Goal: Task Accomplishment & Management: Manage account settings

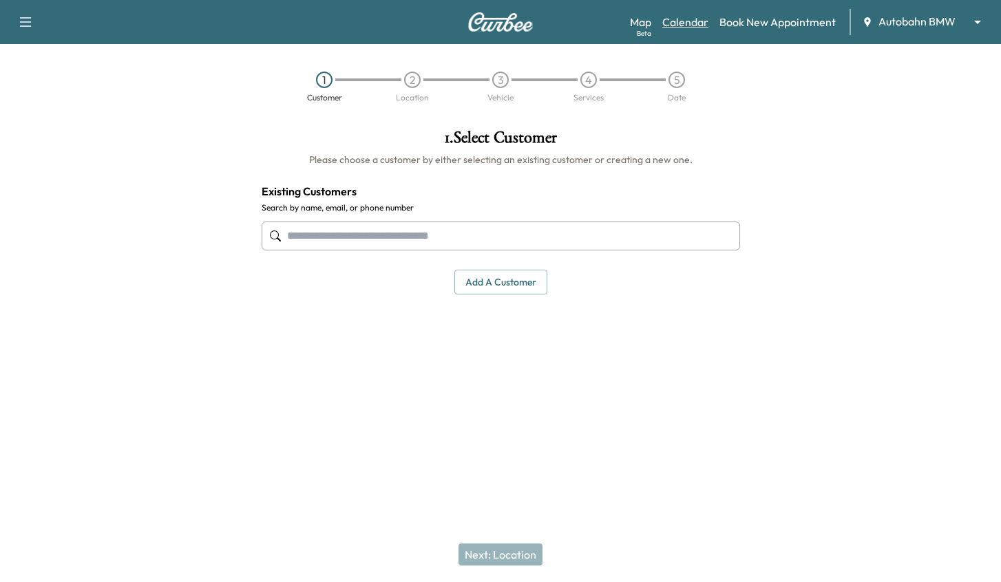
click at [688, 23] on link "Calendar" at bounding box center [685, 22] width 46 height 17
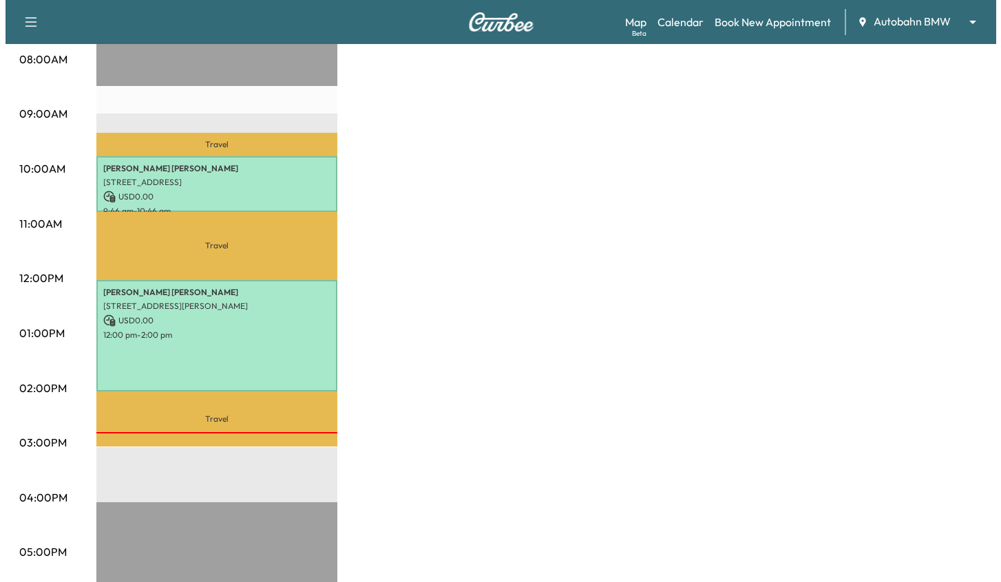
scroll to position [413, 0]
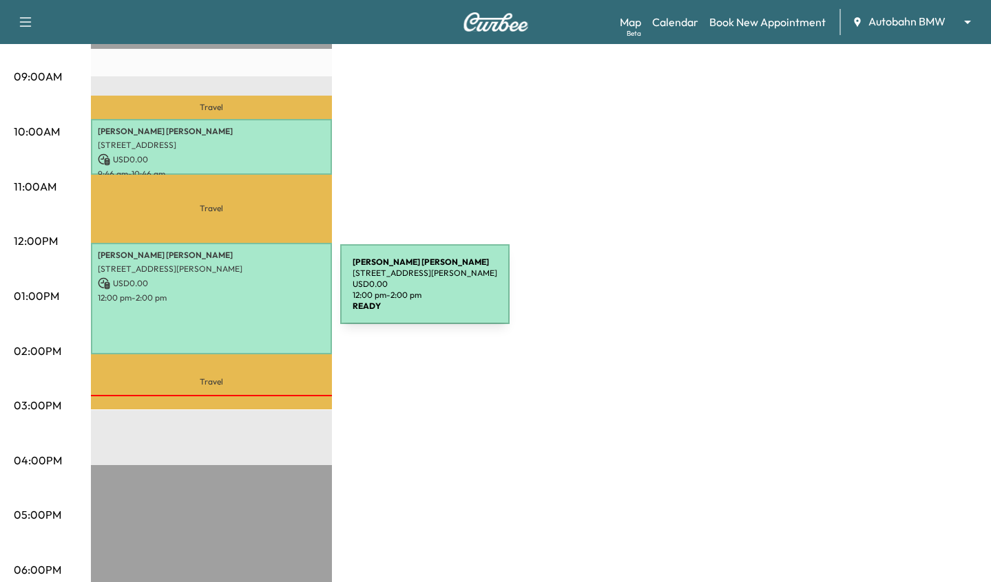
click at [237, 293] on p "12:00 pm - 2:00 pm" at bounding box center [211, 298] width 227 height 11
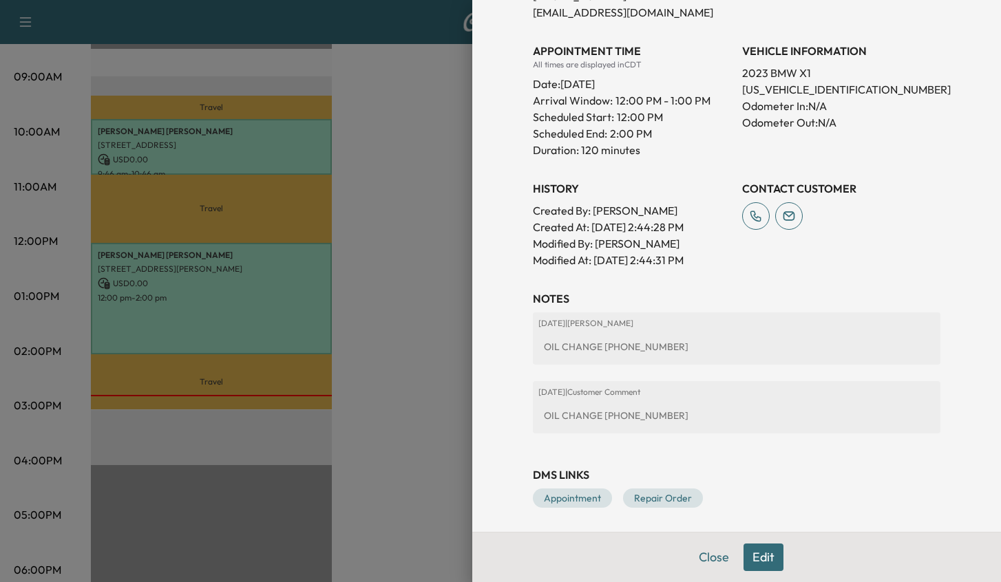
scroll to position [354, 0]
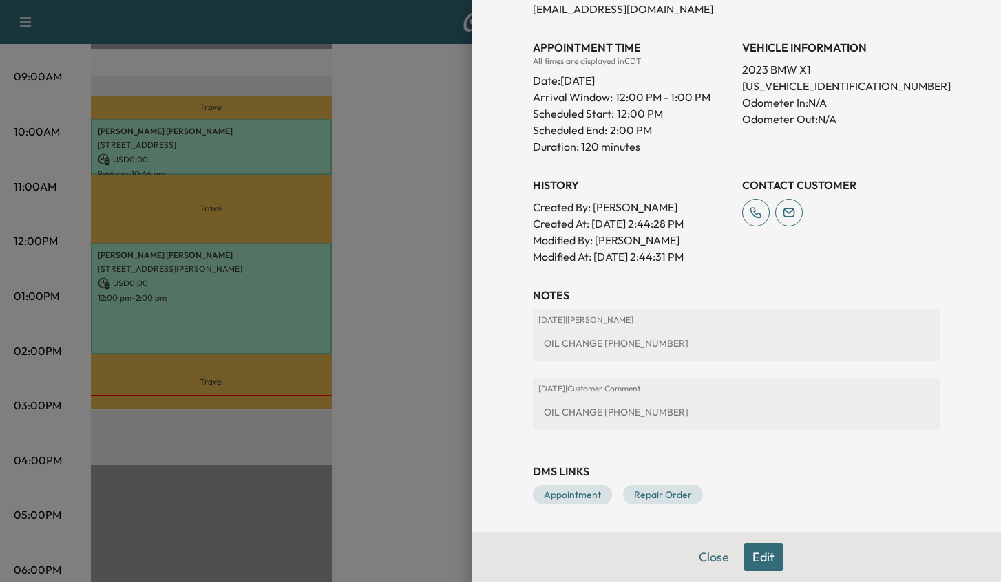
click at [560, 490] on link "Appointment" at bounding box center [572, 494] width 79 height 19
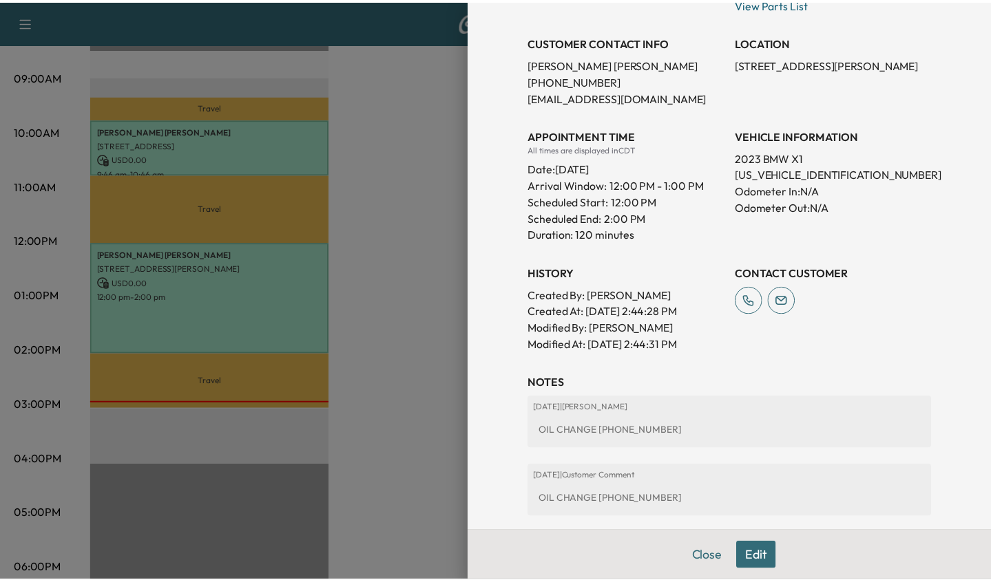
scroll to position [78, 0]
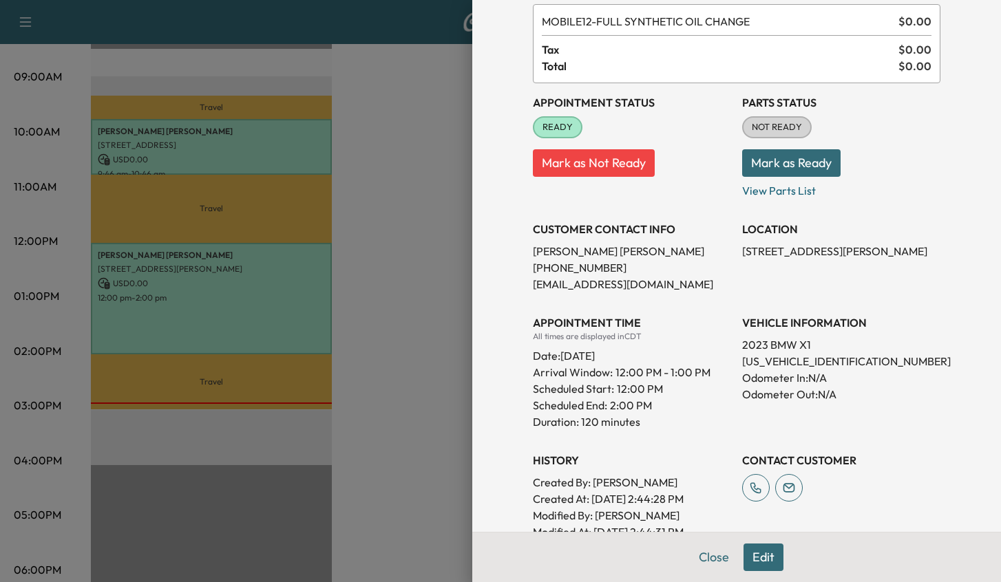
click at [783, 159] on button "Mark as Ready" at bounding box center [791, 163] width 98 height 28
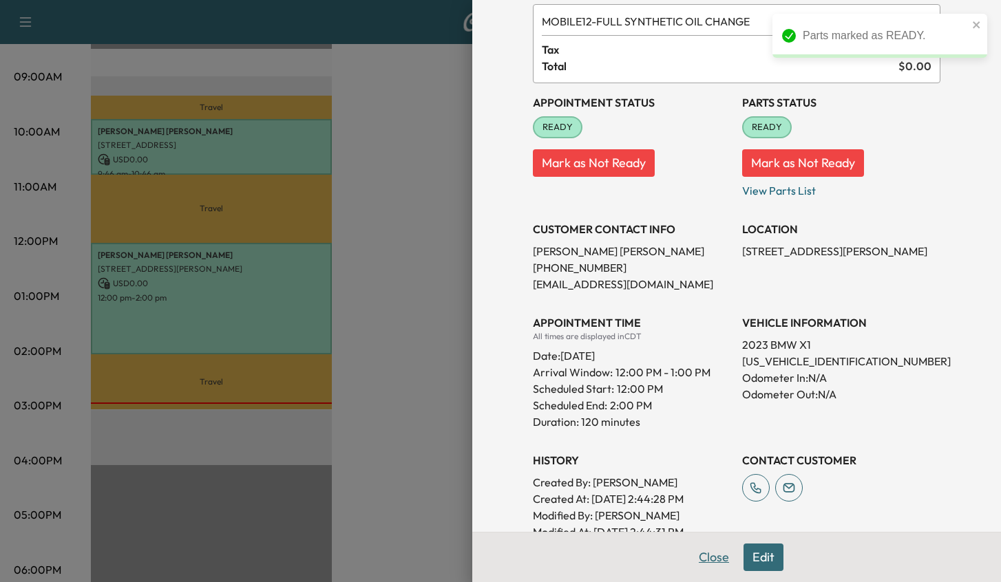
click at [702, 567] on button "Close" at bounding box center [714, 558] width 48 height 28
